Goal: Task Accomplishment & Management: Manage account settings

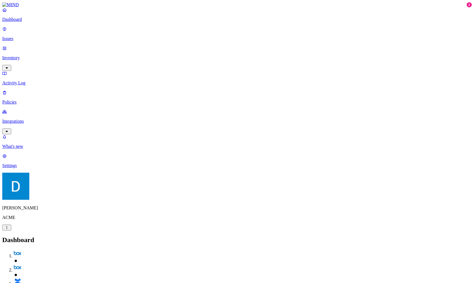
click at [31, 119] on p "Integrations" at bounding box center [237, 121] width 470 height 5
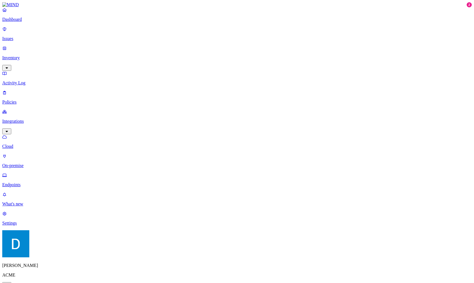
click at [31, 182] on p "Endpoints" at bounding box center [237, 184] width 470 height 5
click at [60, 169] on nav "Dashboard Issues Inventory Activity Log Policies Integrations Cloud On-premise …" at bounding box center [237, 116] width 470 height 218
click at [19, 169] on nav "Dashboard Issues Inventory Activity Log Policies Integrations Cloud On-premise …" at bounding box center [237, 116] width 470 height 218
click at [40, 135] on nav "Dashboard Issues Inventory Activity Log Policies Integrations Cloud On-premise …" at bounding box center [237, 116] width 470 height 218
click at [48, 162] on nav "Dashboard Issues Inventory Activity Log Policies Integrations Cloud On-premise …" at bounding box center [237, 116] width 470 height 218
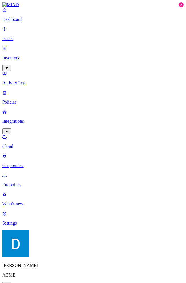
click at [25, 36] on p "Issues" at bounding box center [92, 38] width 181 height 5
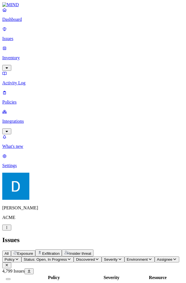
click at [43, 168] on nav "Dashboard Issues Inventory Activity Log Policies Integrations What's new 2 Sett…" at bounding box center [92, 87] width 181 height 161
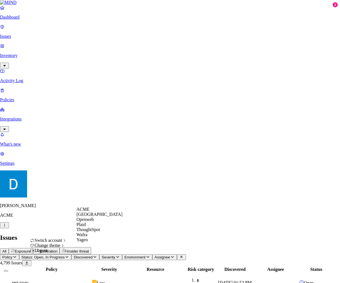
click at [41, 253] on div "Logout" at bounding box center [48, 250] width 37 height 5
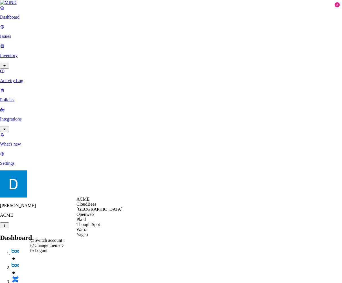
click at [96, 206] on span "CloudBees" at bounding box center [86, 204] width 20 height 5
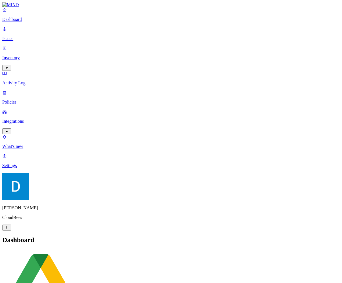
click at [47, 119] on p "Integrations" at bounding box center [170, 121] width 337 height 5
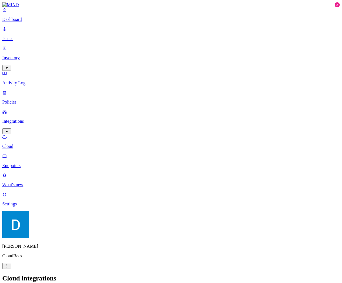
click at [35, 163] on p "Endpoints" at bounding box center [170, 165] width 337 height 5
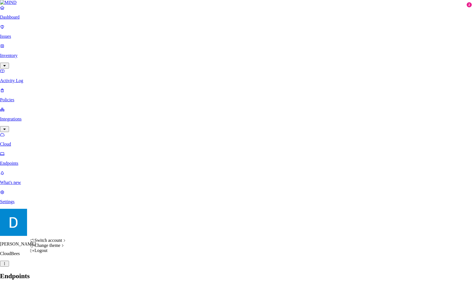
click at [54, 274] on html "Dashboard Issues Inventory Activity Log Policies Integrations Cloud Endpoints W…" at bounding box center [237, 211] width 474 height 422
click at [98, 200] on div "ACME" at bounding box center [99, 199] width 46 height 5
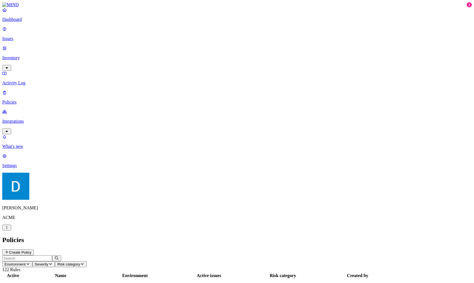
click at [52, 255] on input "text" at bounding box center [27, 258] width 50 height 6
type input "d"
click at [26, 262] on span "Environment" at bounding box center [15, 264] width 21 height 4
click at [128, 49] on icon at bounding box center [127, 51] width 5 height 4
click at [137, 236] on header "Policies Create Policy" at bounding box center [237, 245] width 470 height 19
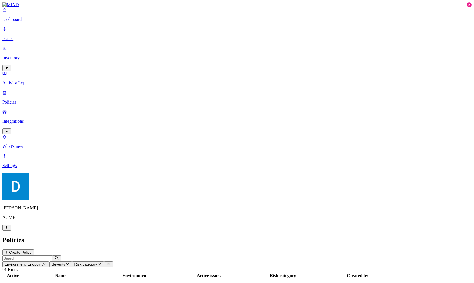
scroll to position [110, 0]
